Goal: Task Accomplishment & Management: Use online tool/utility

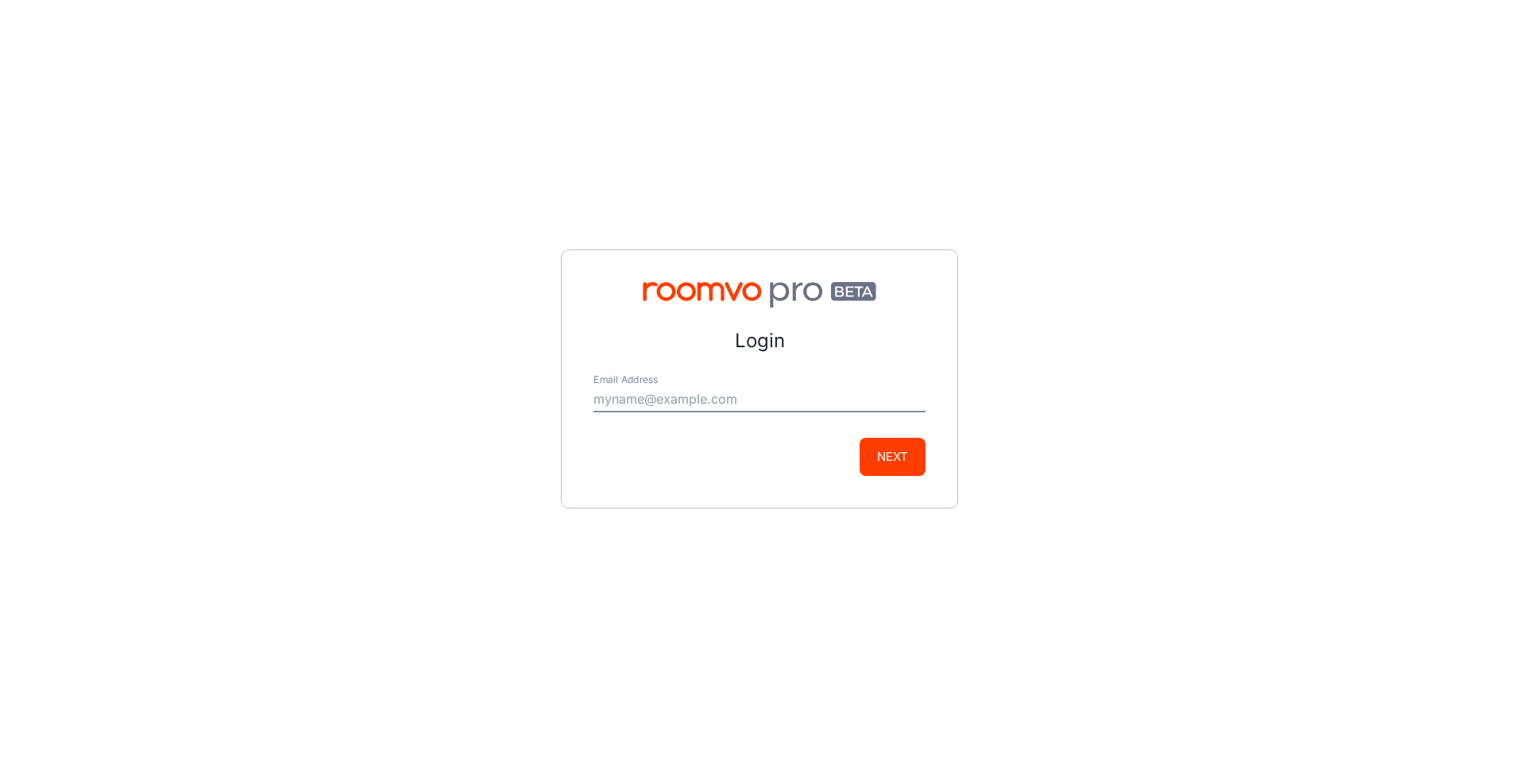
click at [654, 406] on input "Email Address" at bounding box center [759, 399] width 332 height 25
type input "[PERSON_NAME][EMAIL_ADDRESS][DOMAIN_NAME]"
click at [875, 454] on button "Next" at bounding box center [892, 457] width 66 height 38
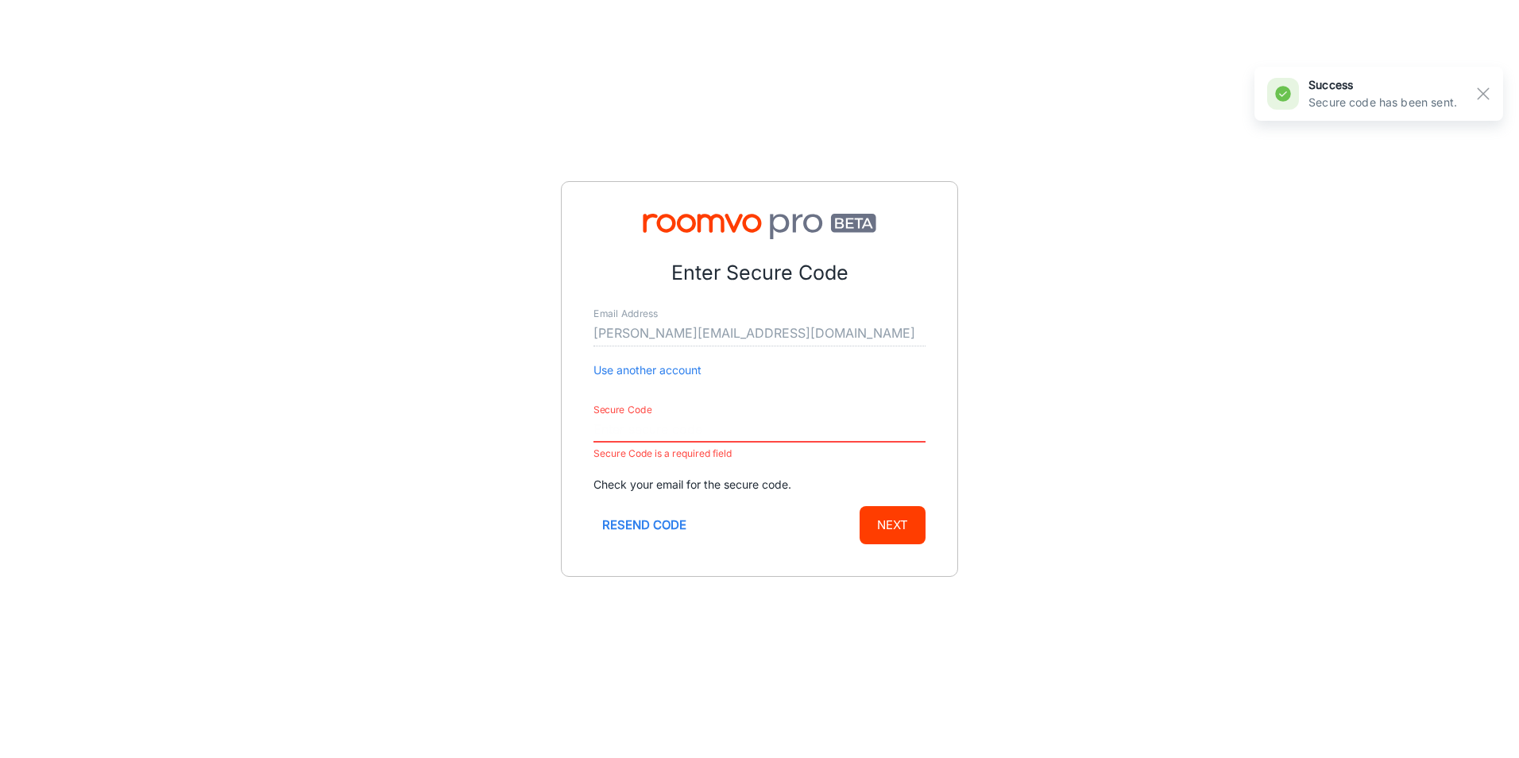
paste input "091920"
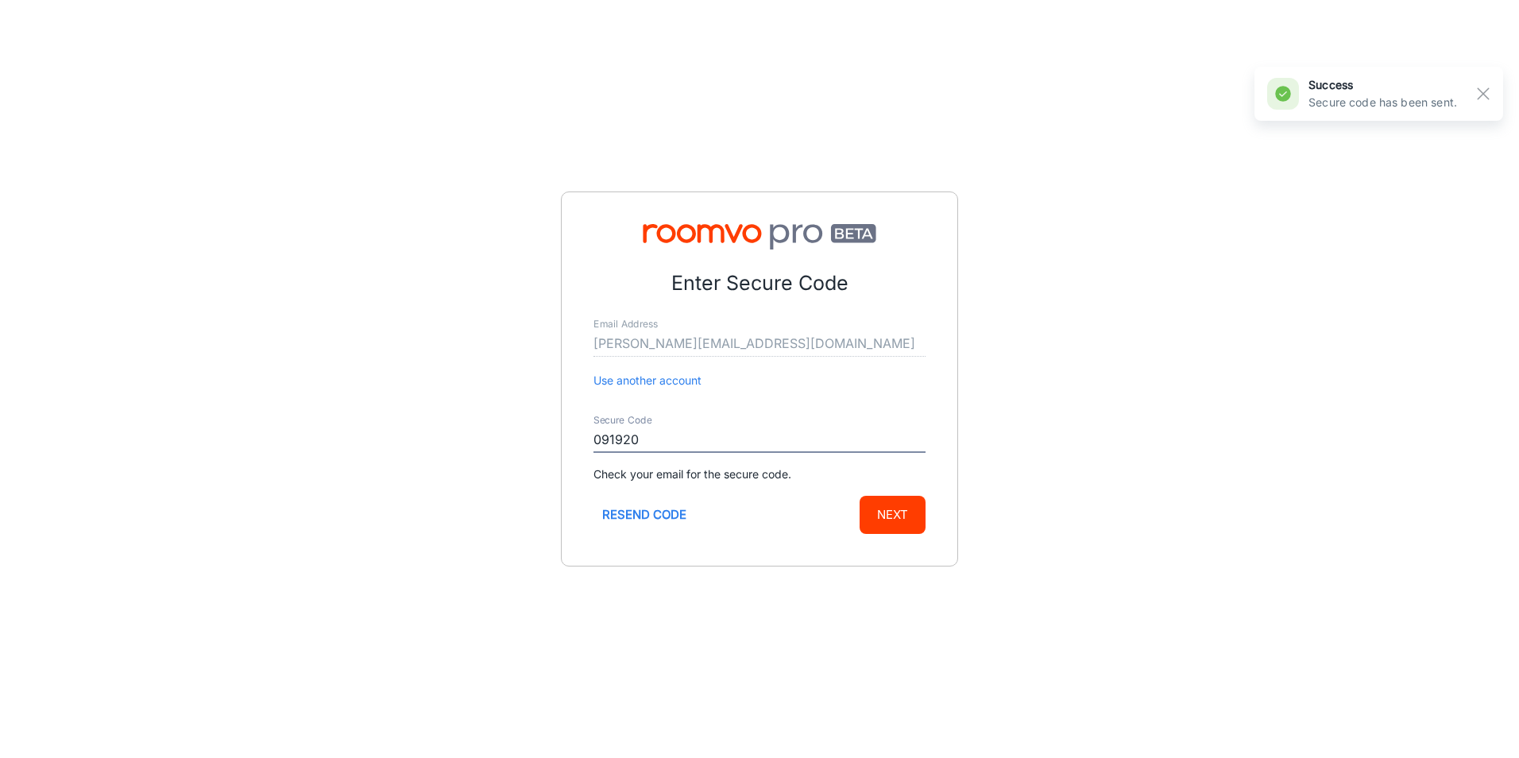
type input "091920"
click at [894, 527] on button "Next" at bounding box center [892, 515] width 66 height 38
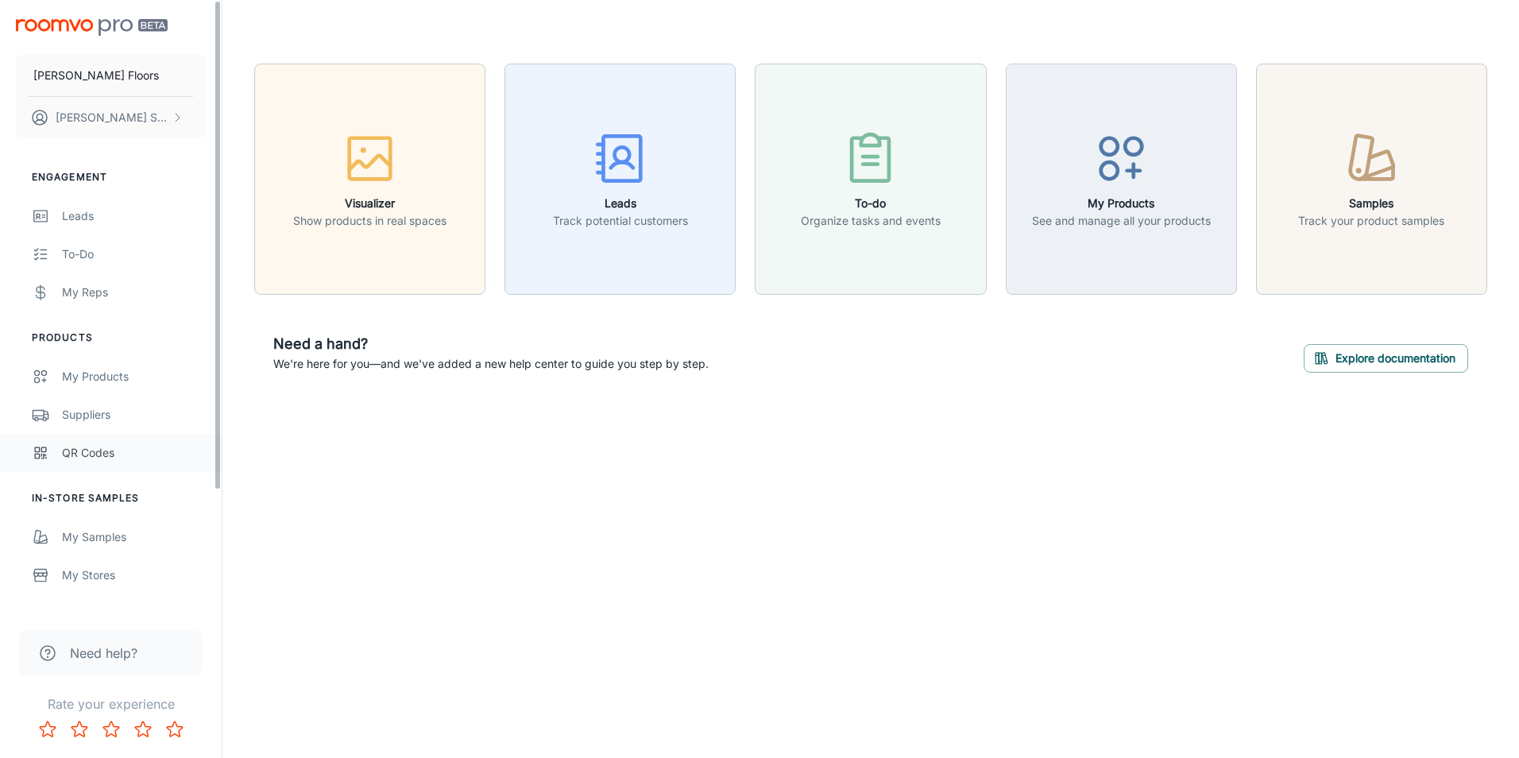
click at [127, 458] on div "QR Codes" at bounding box center [134, 452] width 144 height 17
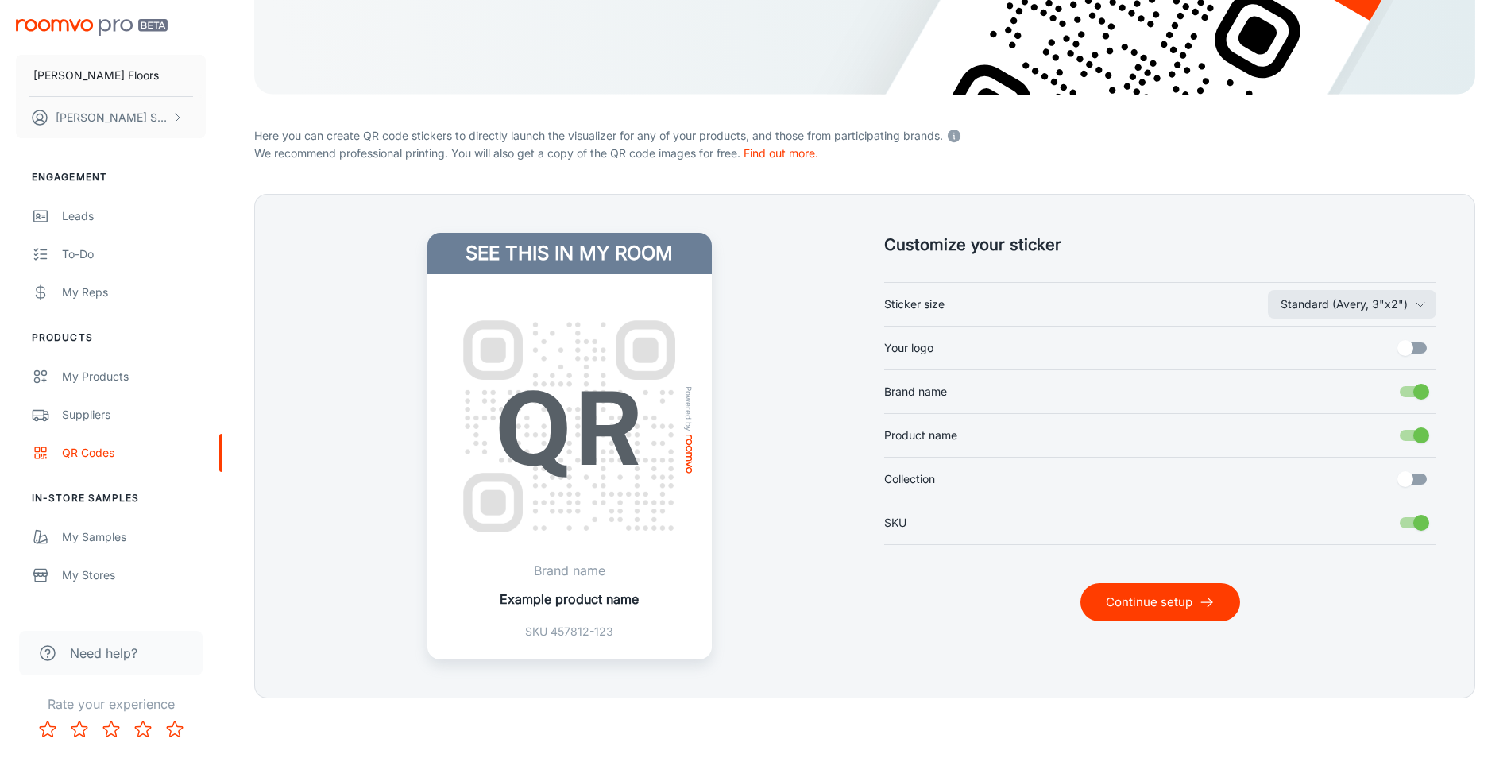
scroll to position [288, 0]
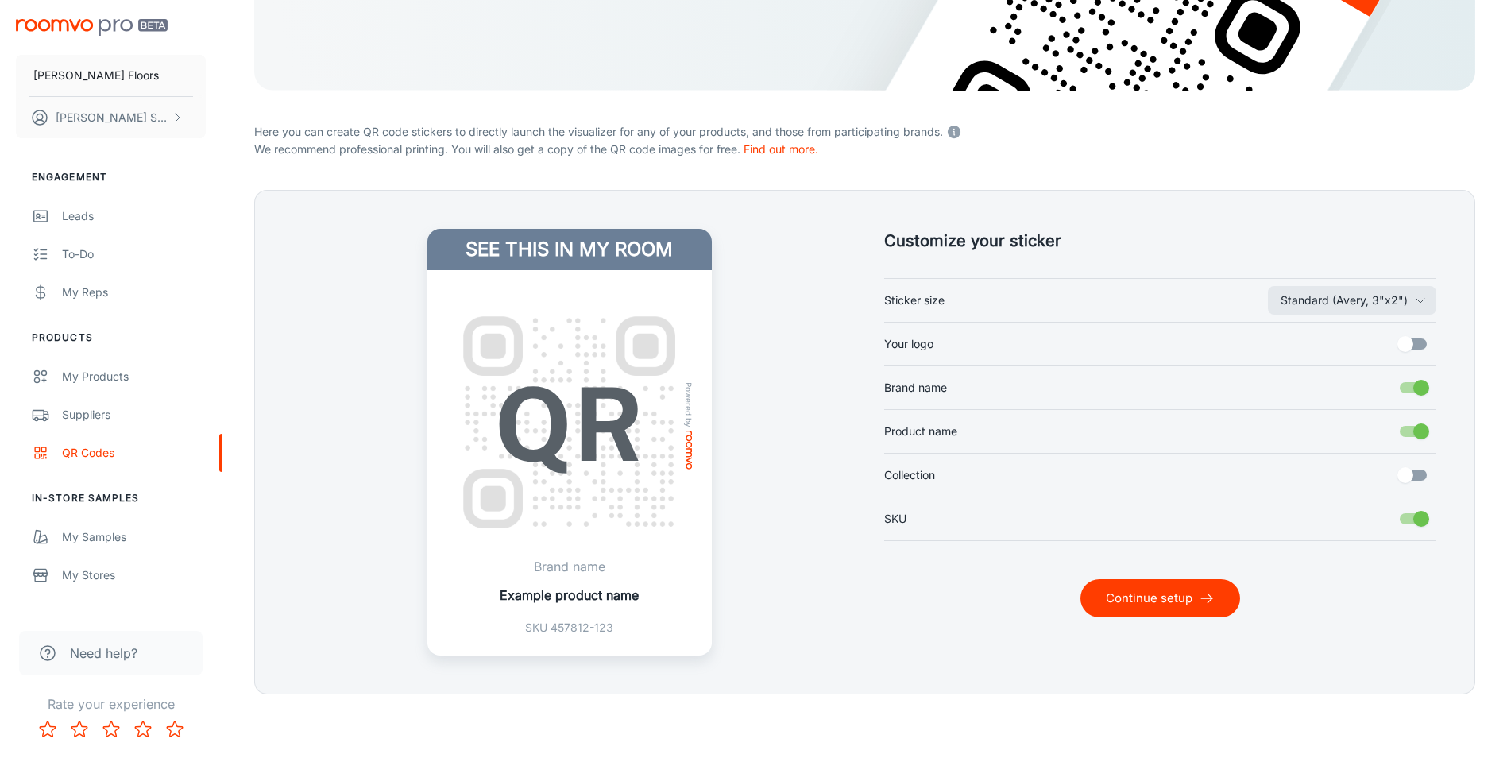
click at [1402, 344] on input "Your logo" at bounding box center [1405, 344] width 91 height 30
checkbox input "true"
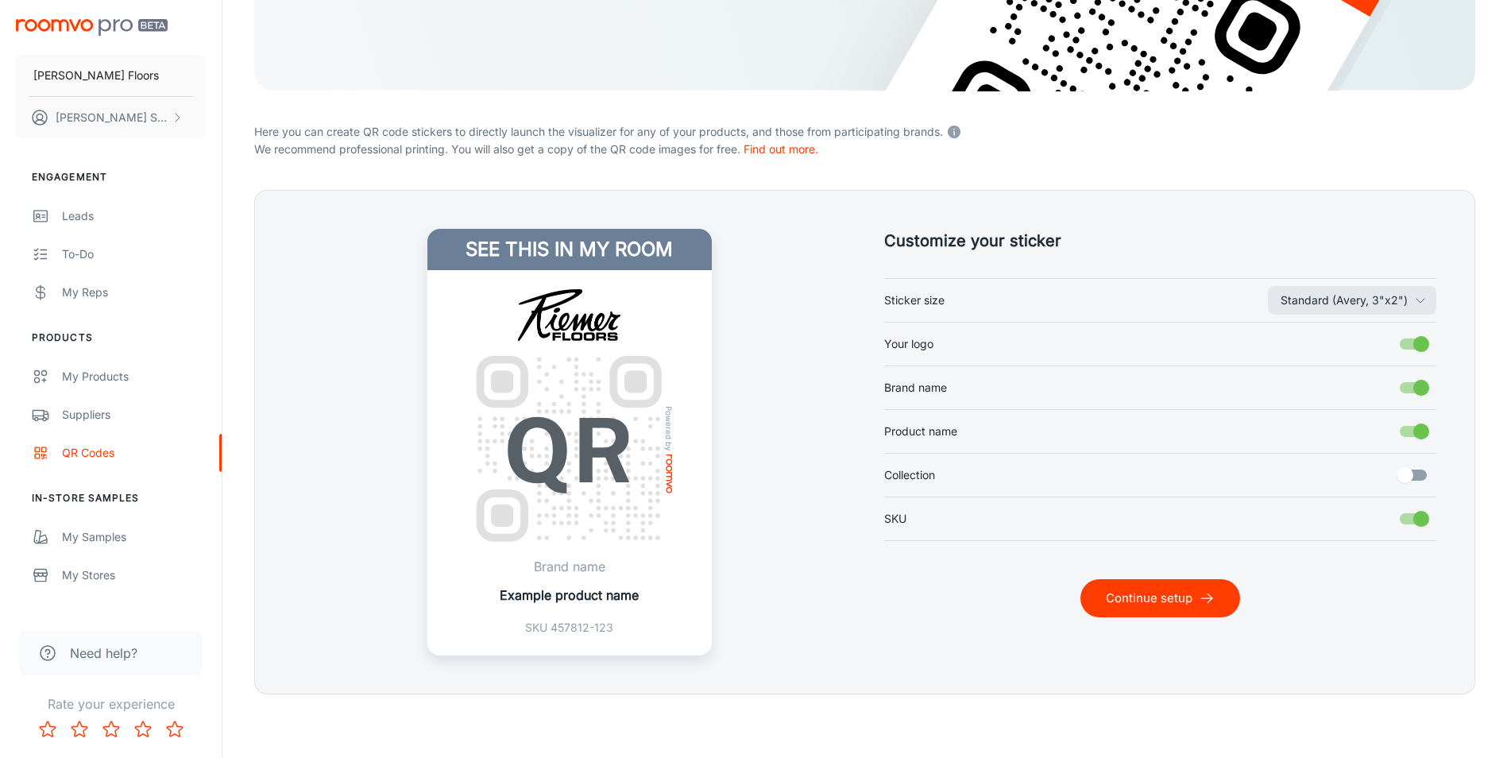
click at [1152, 614] on button "Continue setup" at bounding box center [1160, 598] width 160 height 38
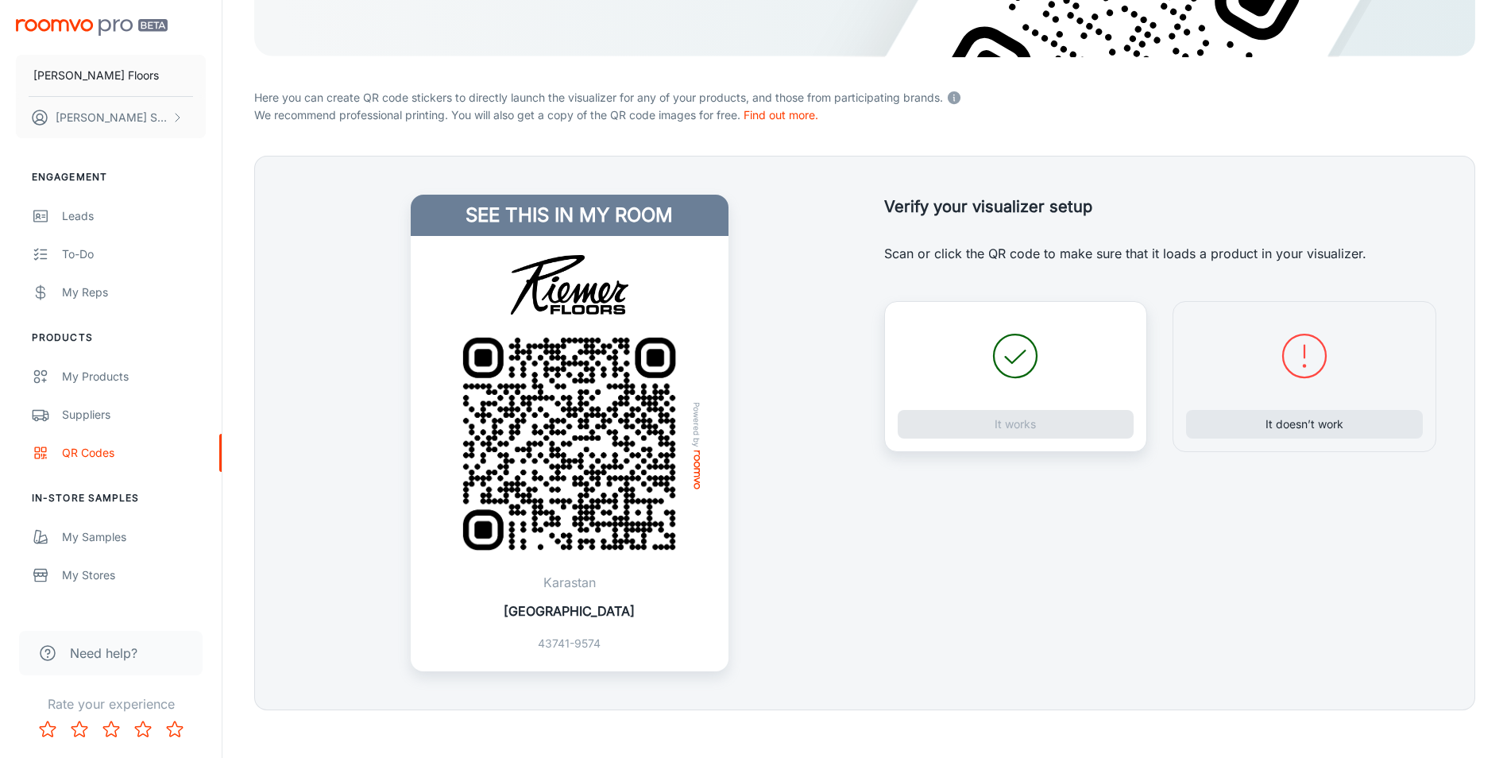
scroll to position [338, 0]
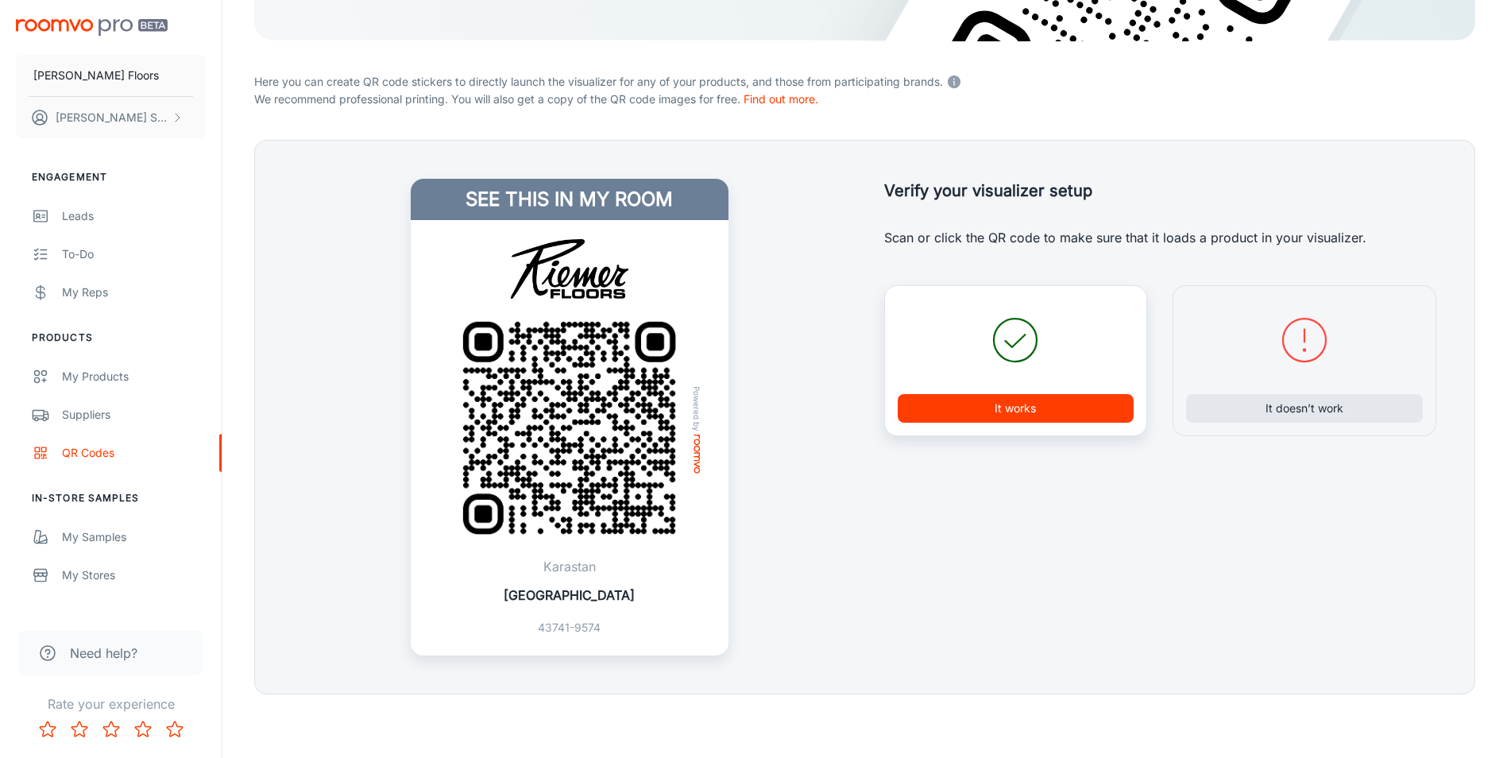
click at [1006, 408] on button "It works" at bounding box center [1016, 408] width 237 height 29
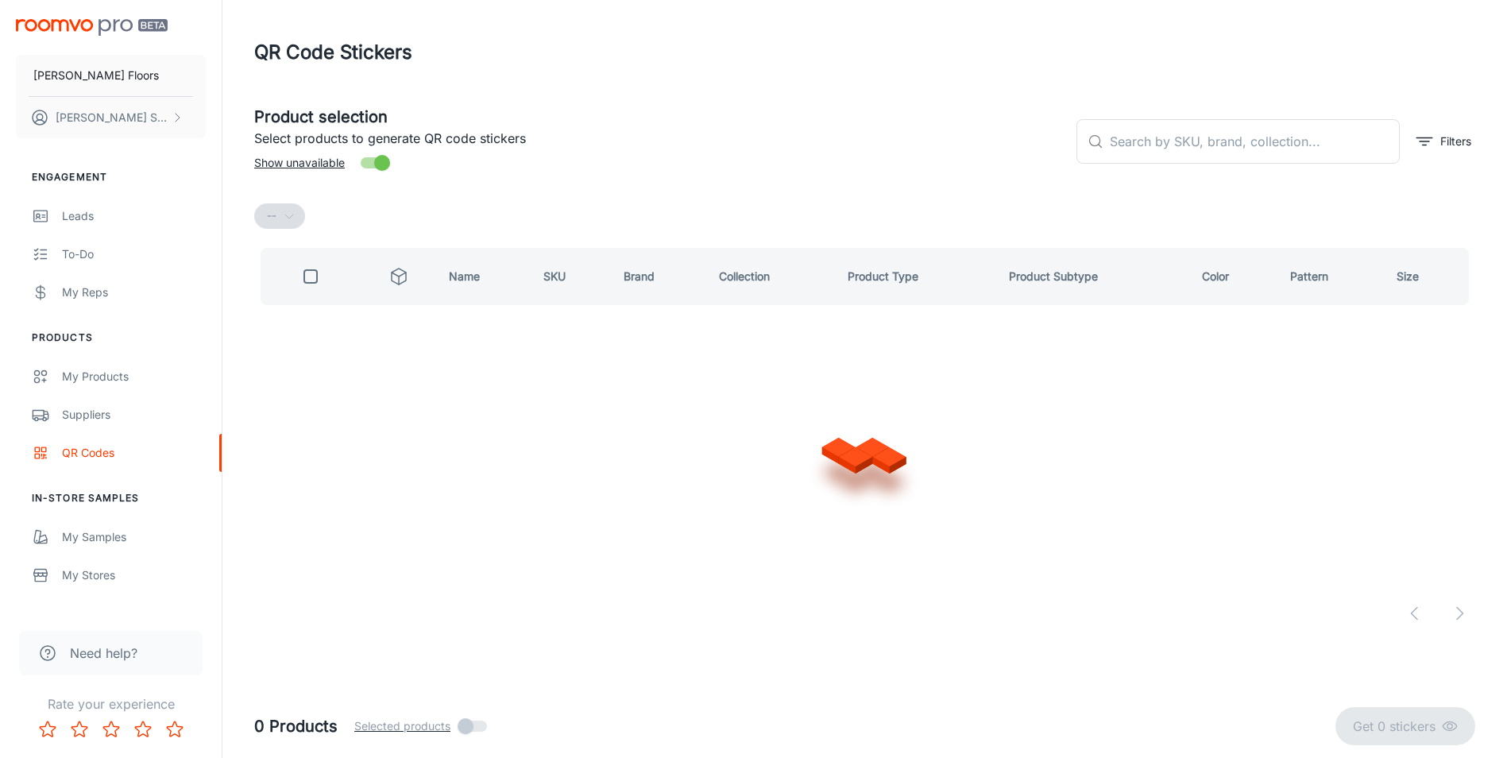
scroll to position [0, 0]
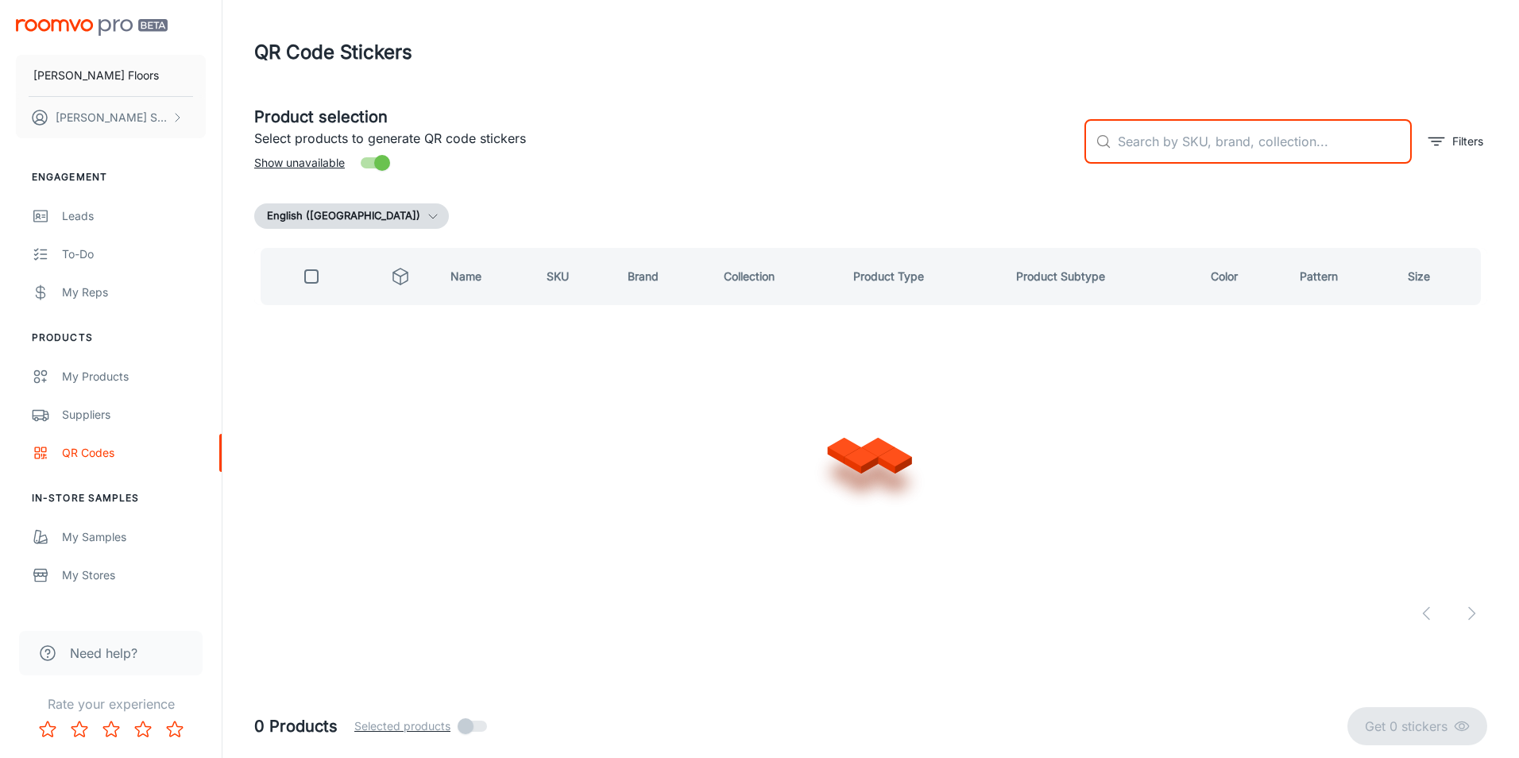
click at [1223, 150] on input "text" at bounding box center [1265, 141] width 294 height 44
type input "alpine"
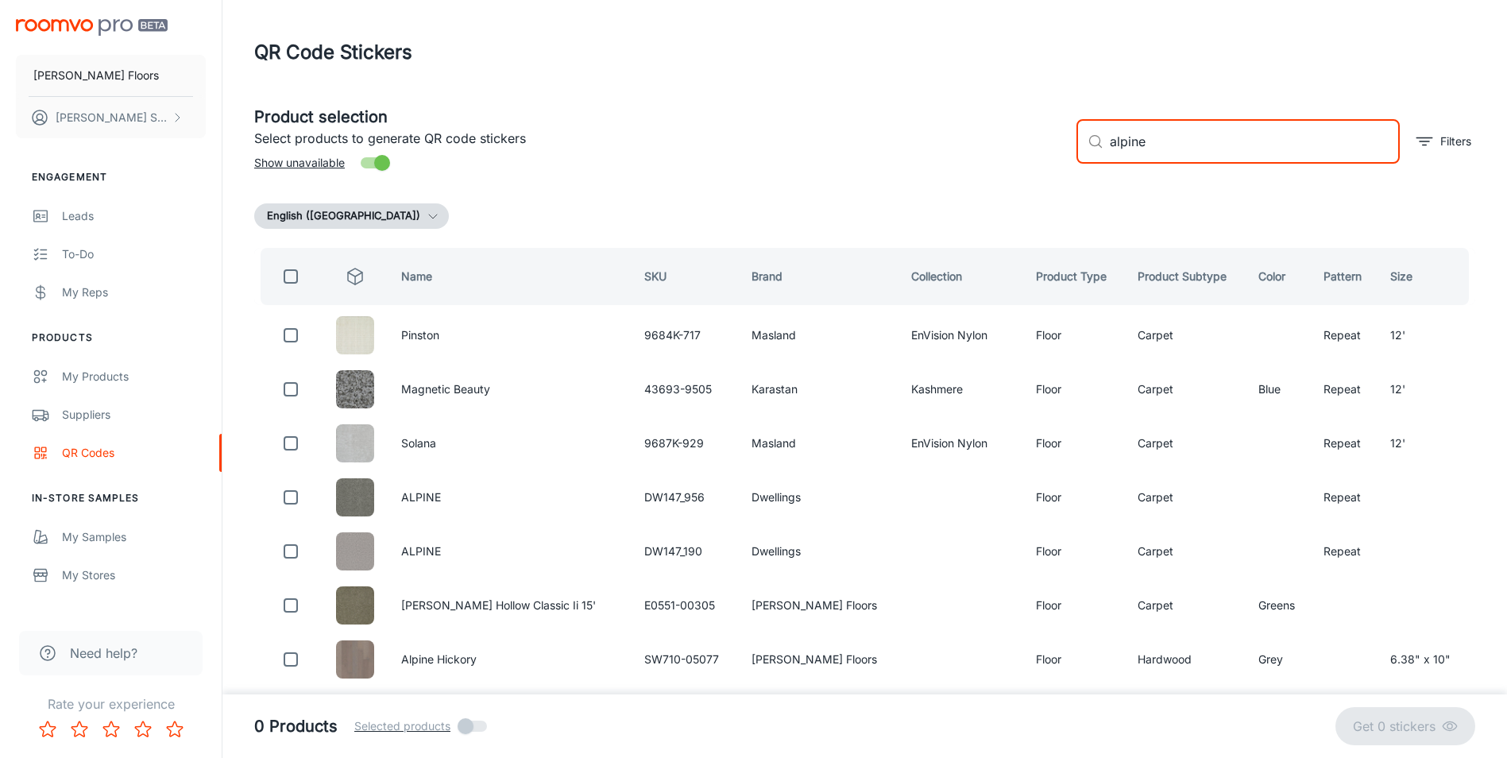
drag, startPoint x: 1167, startPoint y: 152, endPoint x: 1101, endPoint y: 153, distance: 66.0
click at [1101, 153] on div "​ alpine ​" at bounding box center [1237, 141] width 323 height 44
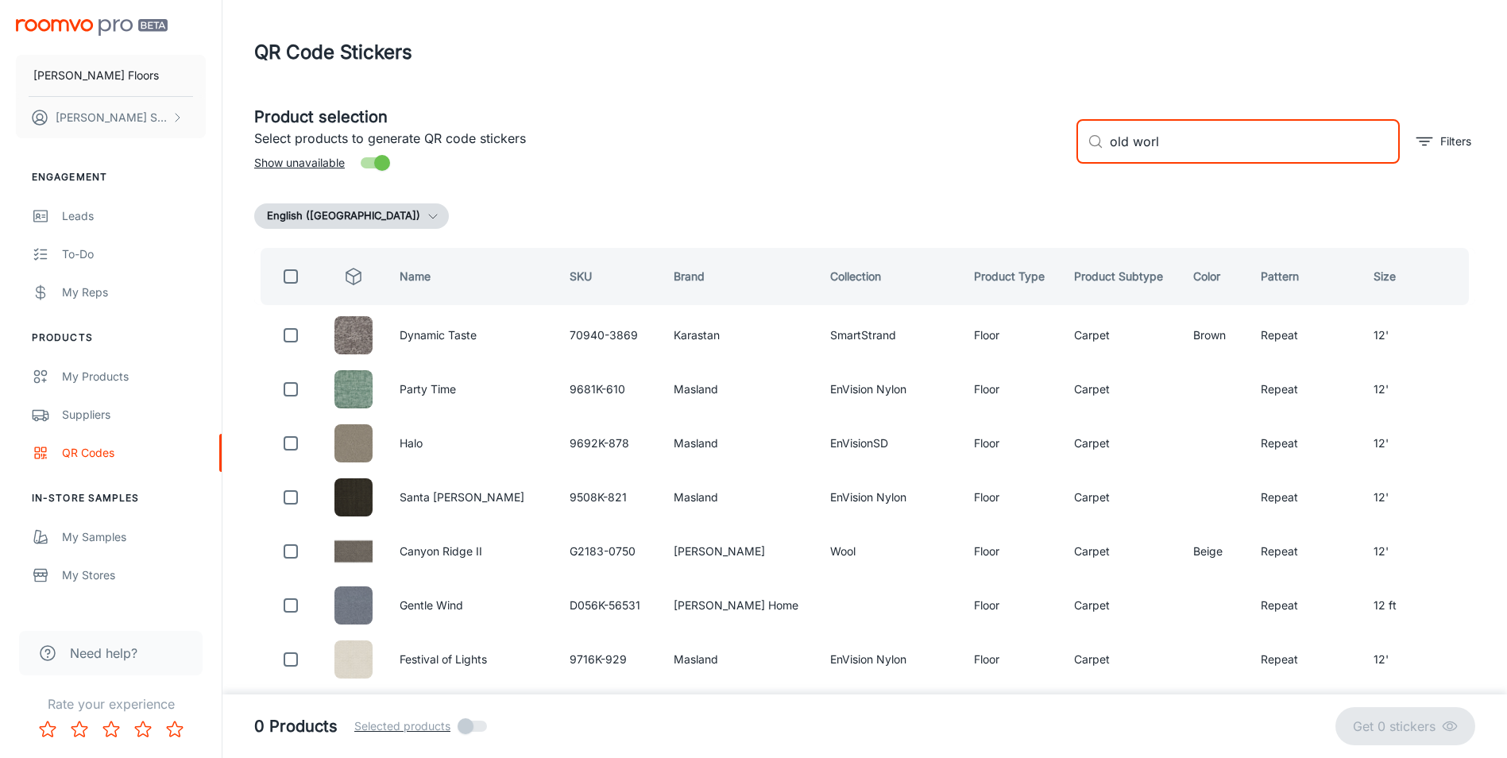
type input "old world"
